Goal: Task Accomplishment & Management: Manage account settings

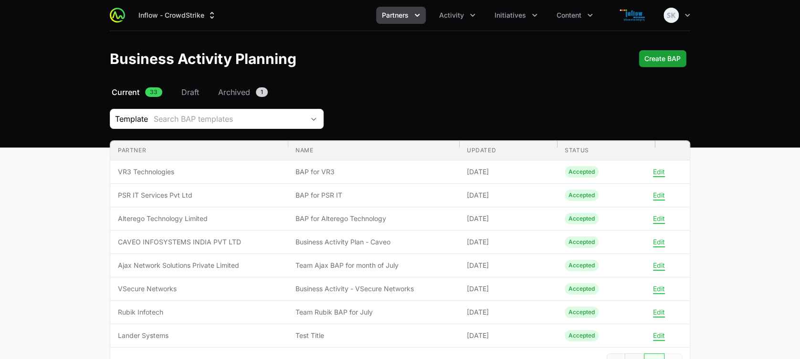
scroll to position [73, 0]
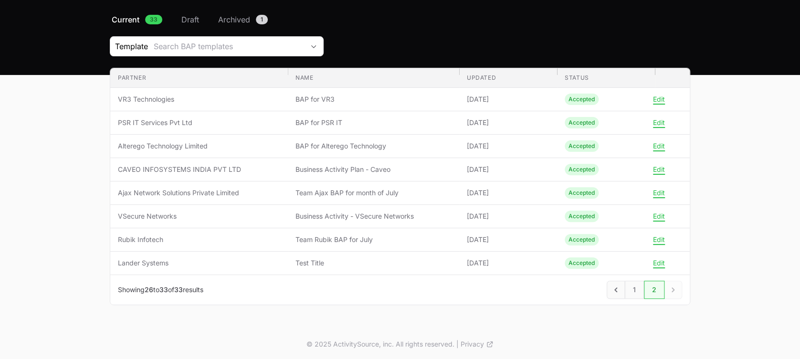
click at [672, 291] on div "Next" at bounding box center [673, 290] width 18 height 18
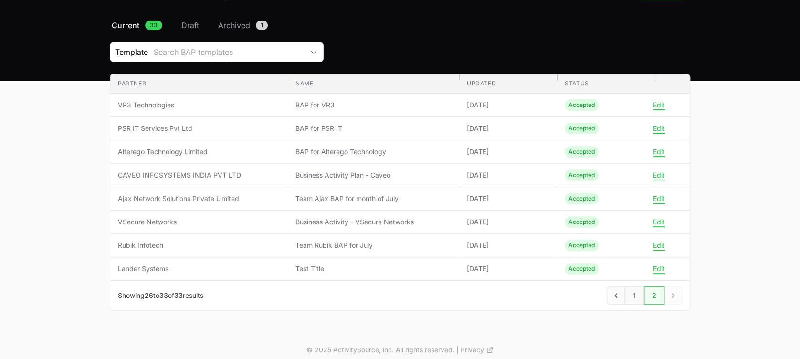
scroll to position [69, 0]
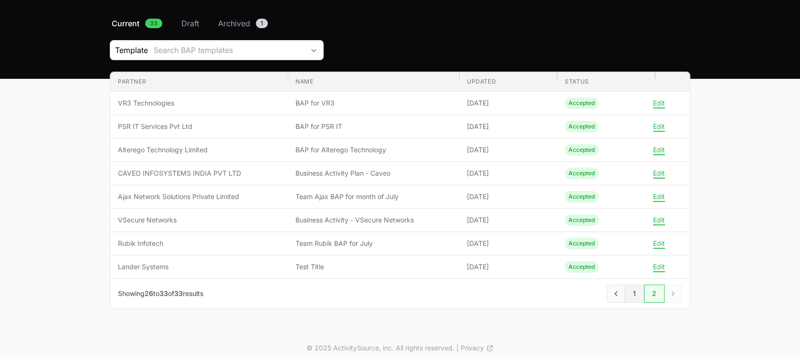
click at [635, 294] on link "1" at bounding box center [634, 293] width 19 height 18
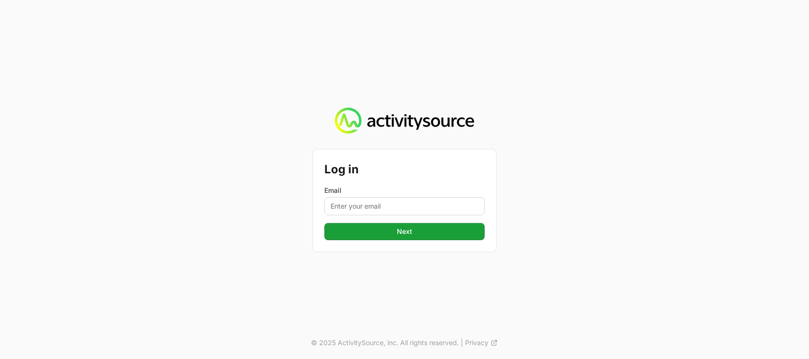
drag, startPoint x: 351, startPoint y: 196, endPoint x: 345, endPoint y: 208, distance: 12.8
click at [345, 208] on div "Email" at bounding box center [404, 201] width 160 height 30
click at [345, 208] on input "Email" at bounding box center [404, 206] width 160 height 18
type input "[PERSON_NAME][EMAIL_ADDRESS][DOMAIN_NAME]"
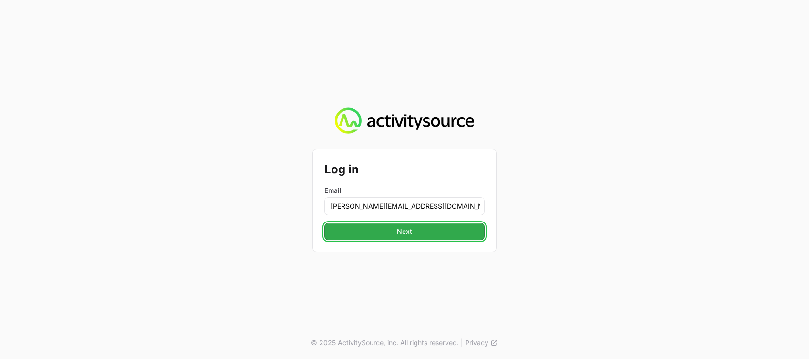
click at [387, 232] on button "Next" at bounding box center [404, 231] width 160 height 17
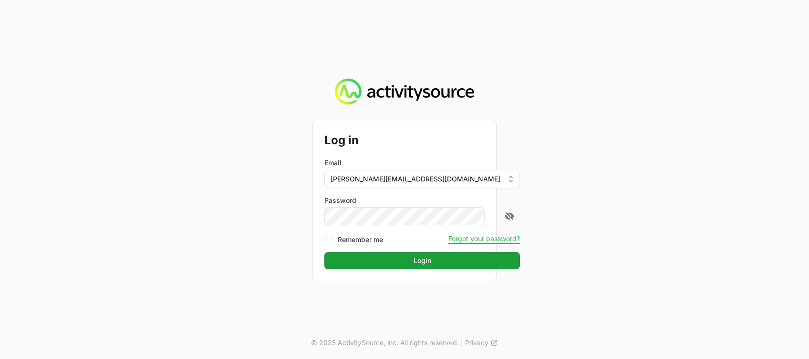
click at [324, 252] on button "Login" at bounding box center [422, 260] width 196 height 17
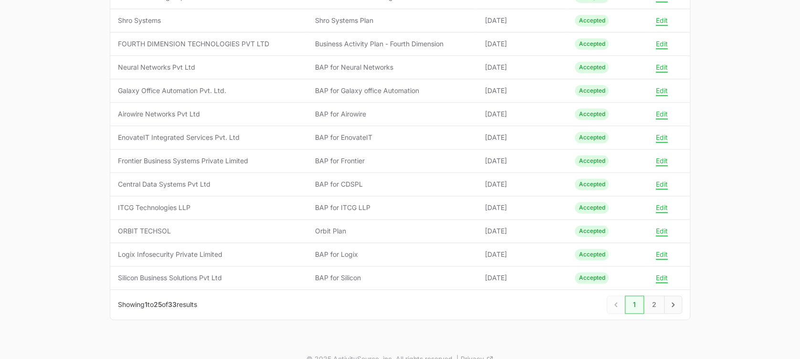
scroll to position [469, 0]
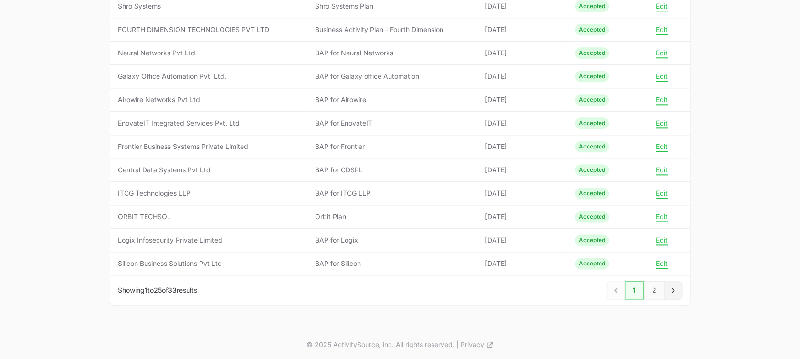
click at [673, 293] on icon "Next" at bounding box center [673, 290] width 10 height 10
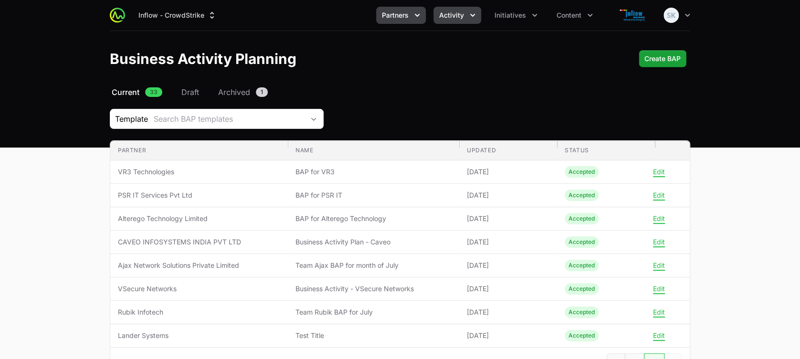
click at [469, 10] on icon "Activity menu" at bounding box center [473, 15] width 10 height 10
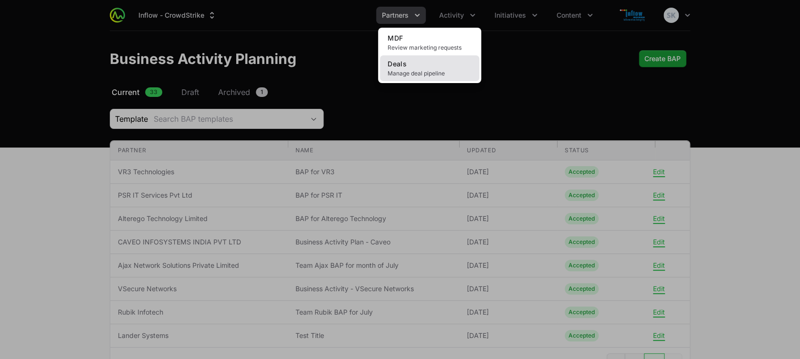
click at [408, 68] on link "Deals Manage deal pipeline" at bounding box center [429, 68] width 99 height 26
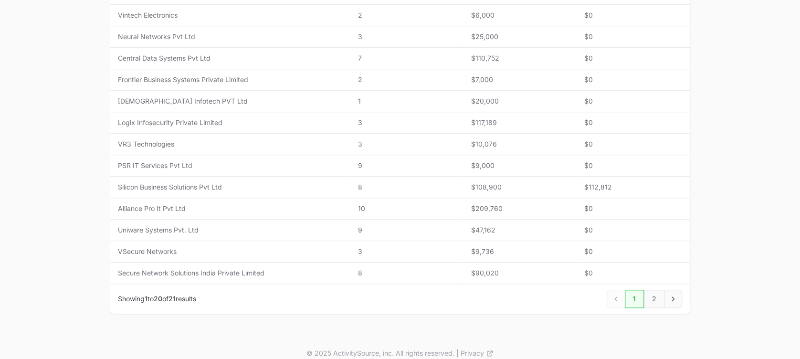
scroll to position [393, 0]
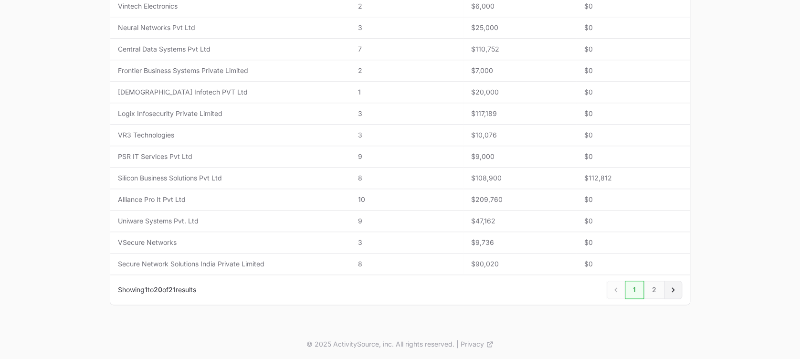
click at [671, 287] on icon "Next" at bounding box center [673, 290] width 10 height 10
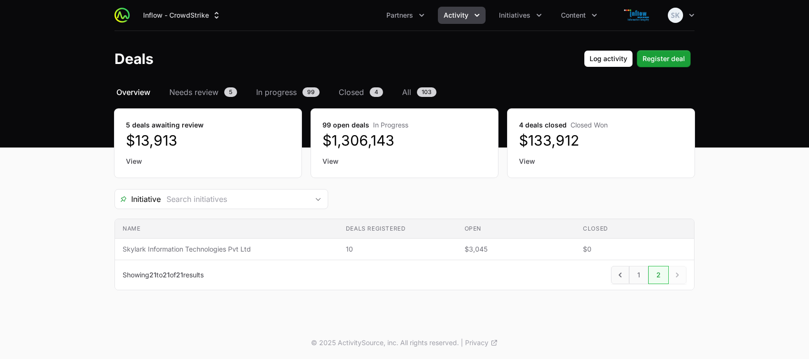
click at [132, 94] on span "Overview" at bounding box center [133, 91] width 34 height 11
click at [183, 97] on span "Needs review" at bounding box center [193, 91] width 49 height 11
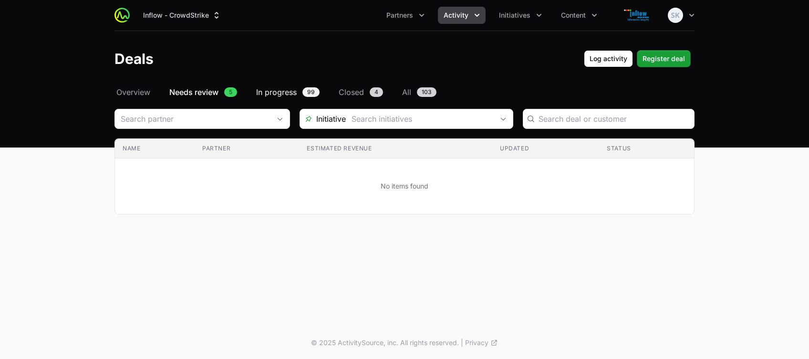
click at [286, 95] on span "In progress" at bounding box center [276, 91] width 41 height 11
